Goal: Task Accomplishment & Management: Manage account settings

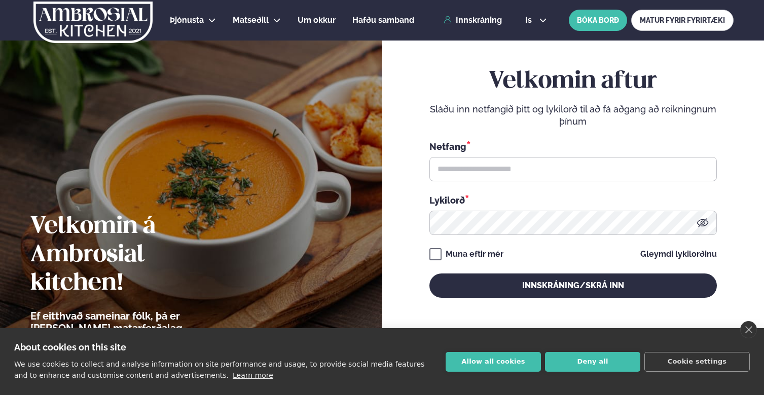
drag, startPoint x: 0, startPoint y: 0, endPoint x: 503, endPoint y: 177, distance: 533.8
click at [505, 194] on div "Lykilorð *" at bounding box center [572, 200] width 287 height 13
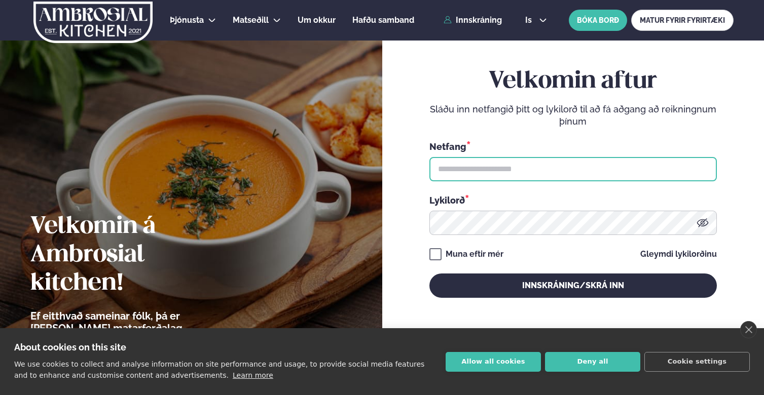
click at [501, 171] on input "text" at bounding box center [572, 169] width 287 height 24
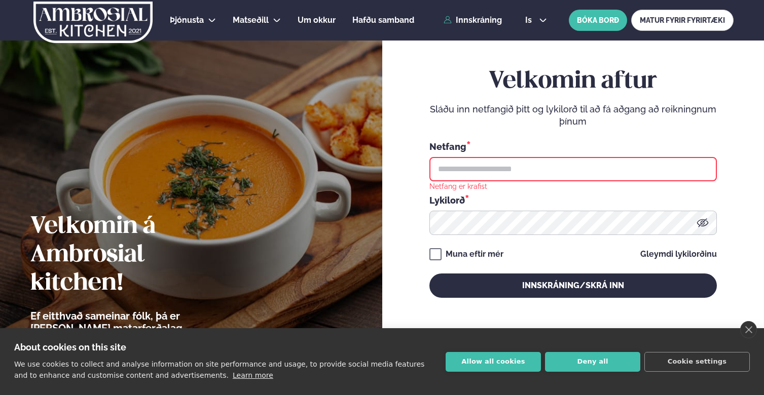
type input "**********"
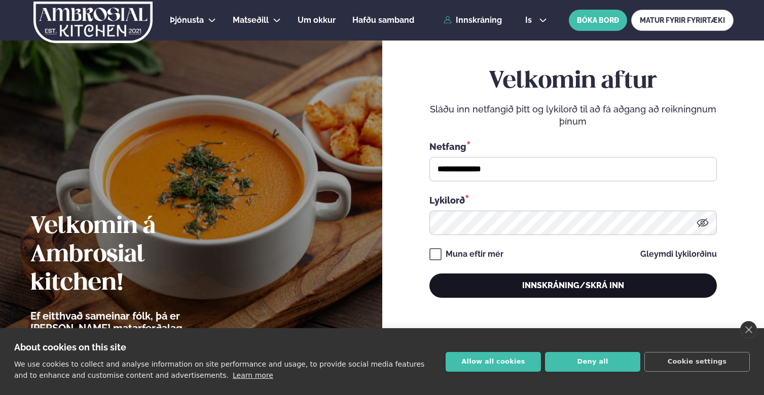
click at [538, 287] on button "Innskráning/Skrá inn" at bounding box center [572, 286] width 287 height 24
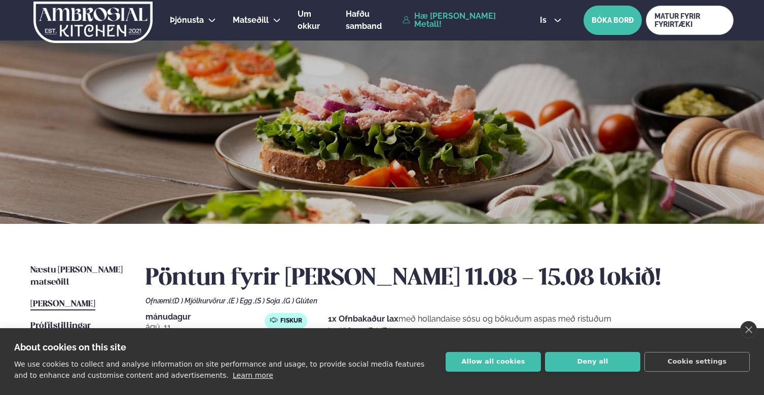
click at [569, 384] on div "About cookies on this site We use cookies to collect and analyse information on…" at bounding box center [382, 362] width 764 height 67
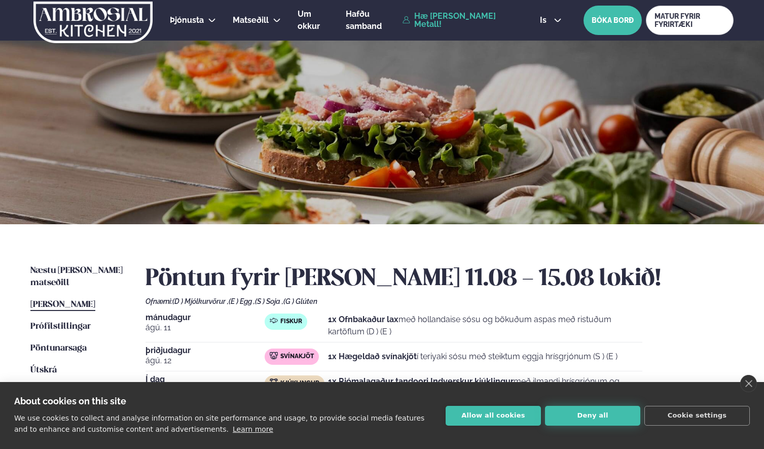
click at [575, 395] on button "Deny all" at bounding box center [592, 416] width 95 height 20
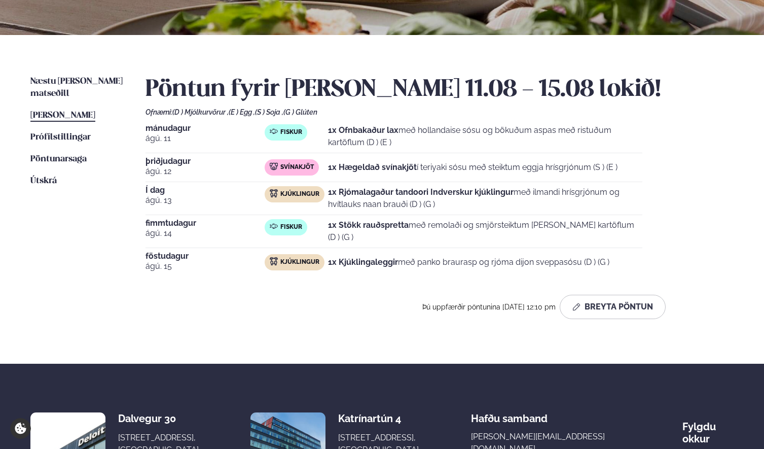
scroll to position [191, 0]
